Goal: Manage account settings

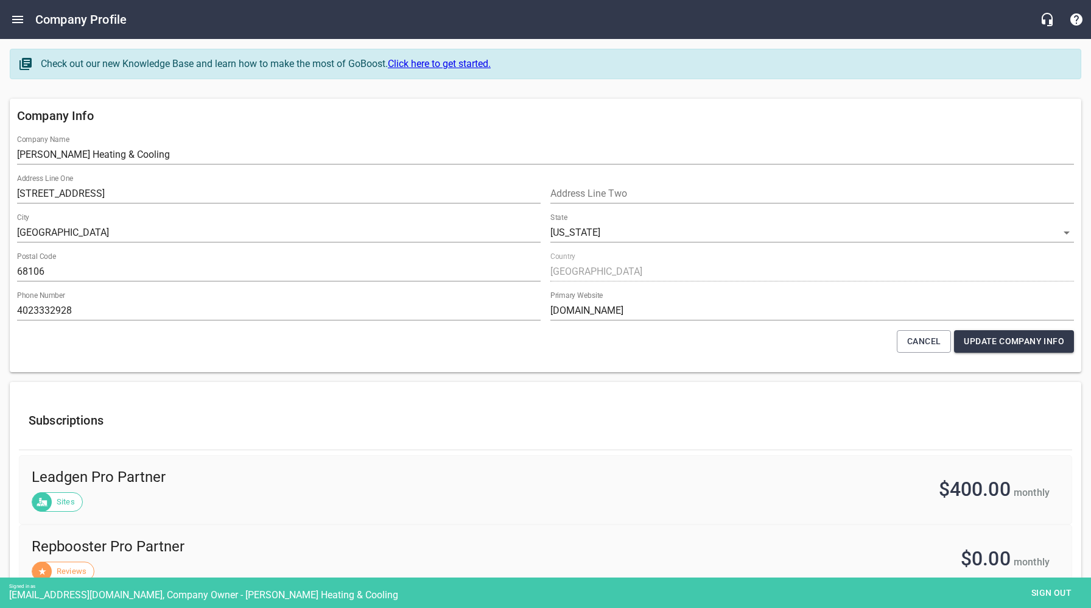
select select "[US_STATE]"
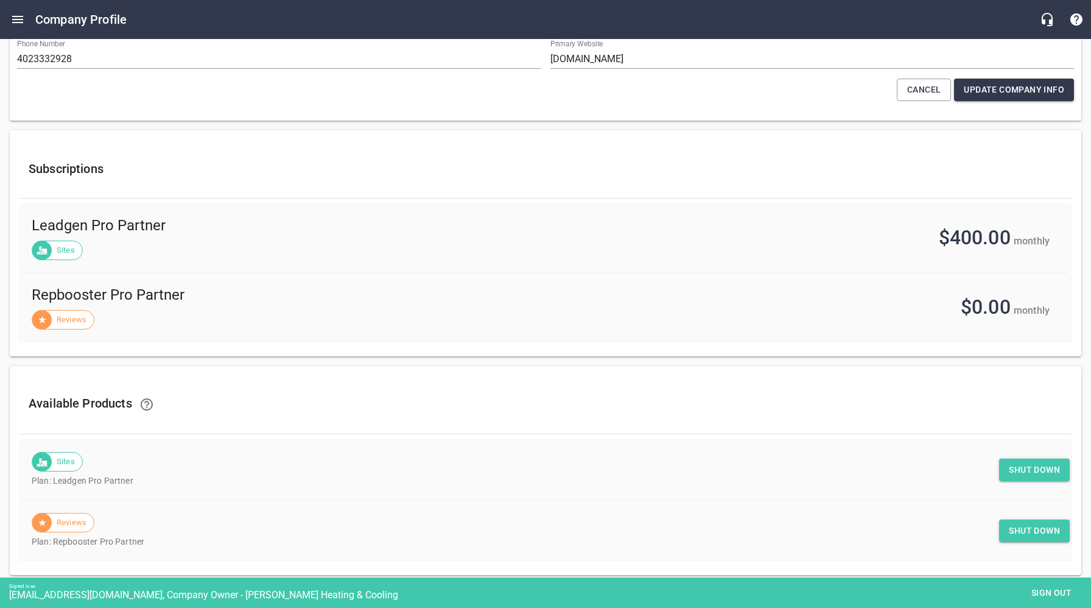
scroll to position [366, 0]
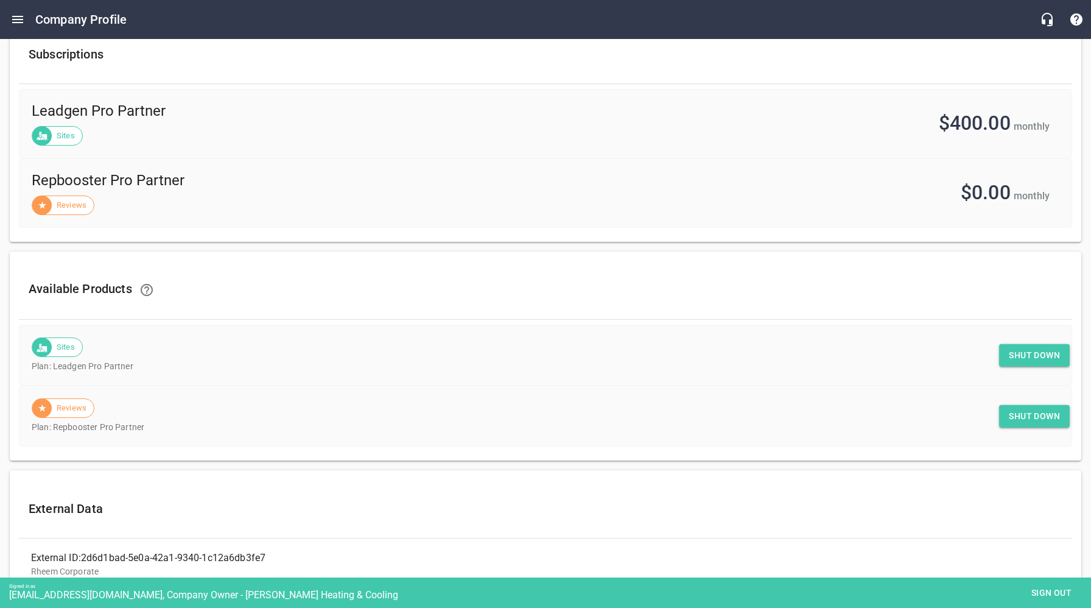
click at [1041, 357] on span "Shut down" at bounding box center [1034, 355] width 51 height 15
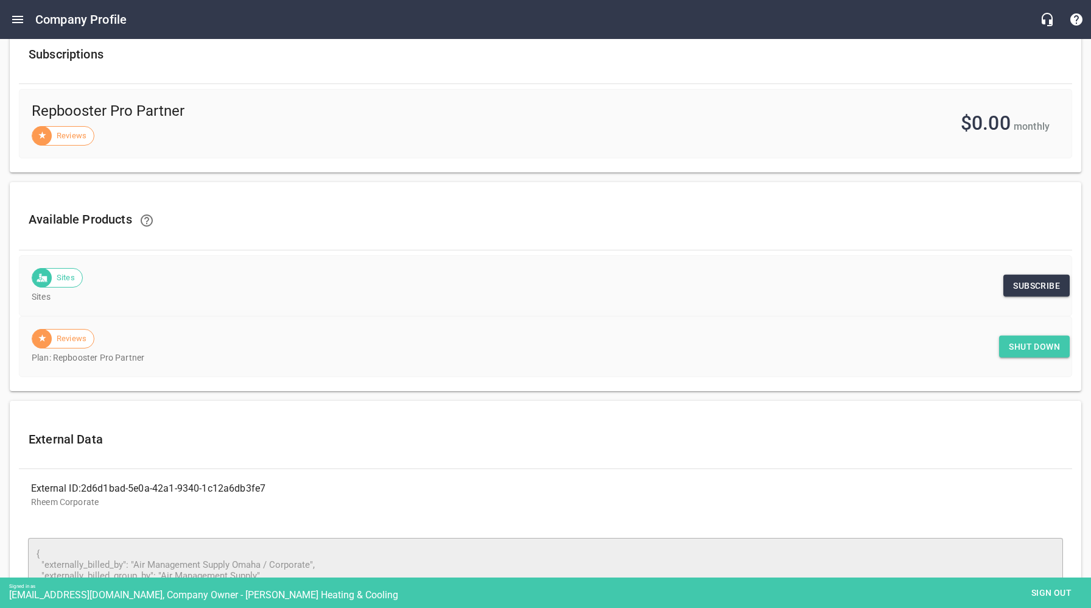
click at [1057, 586] on span "Sign out" at bounding box center [1051, 592] width 51 height 15
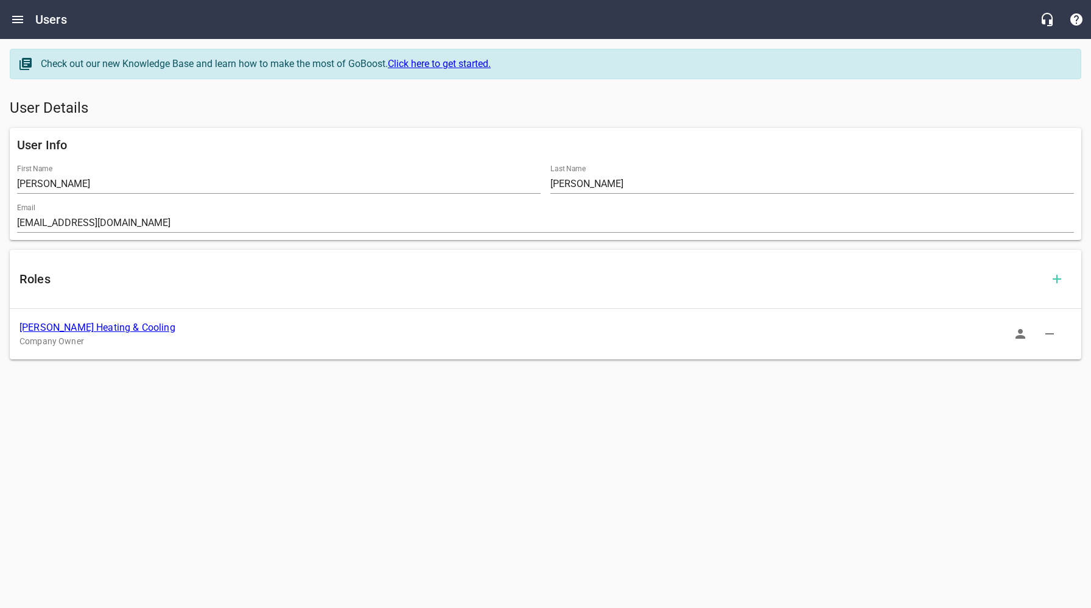
click at [113, 329] on link "[PERSON_NAME] Heating & Cooling" at bounding box center [97, 327] width 156 height 12
